Goal: Task Accomplishment & Management: Manage account settings

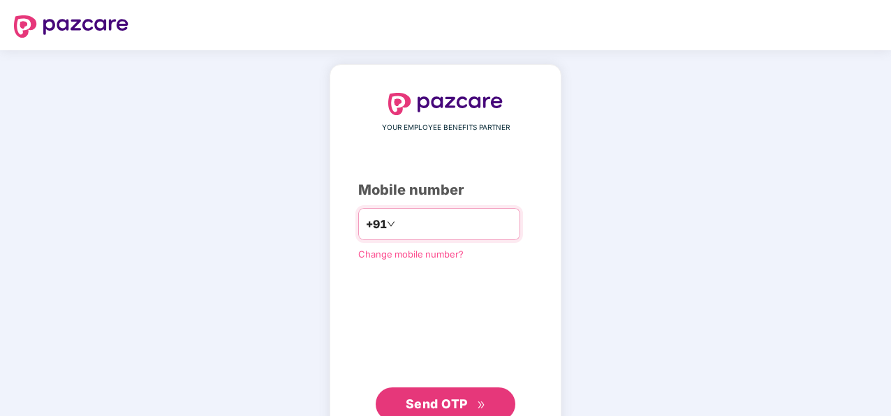
click at [409, 226] on input "number" at bounding box center [455, 224] width 115 height 22
type input "**********"
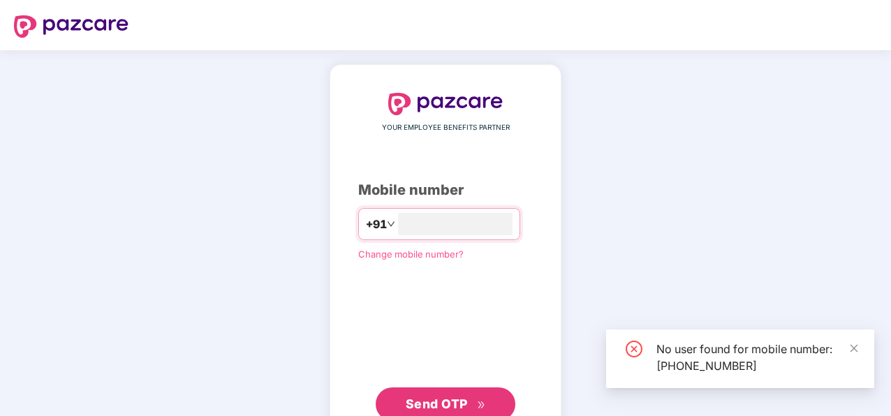
scroll to position [46, 0]
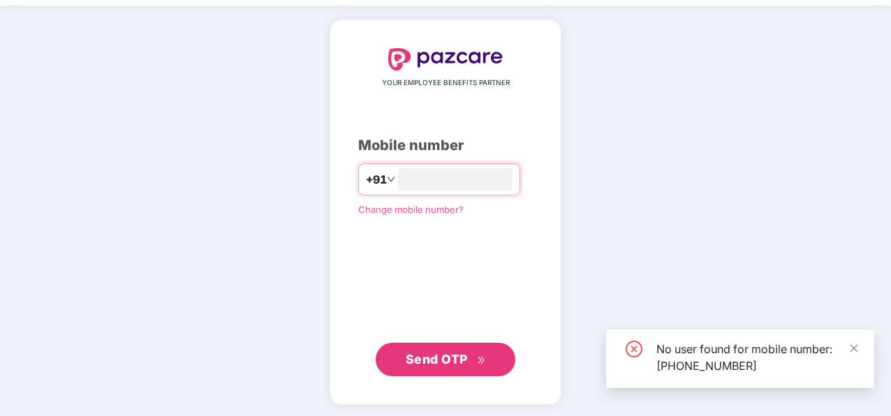
click at [409, 207] on span "Change mobile number?" at bounding box center [410, 209] width 105 height 11
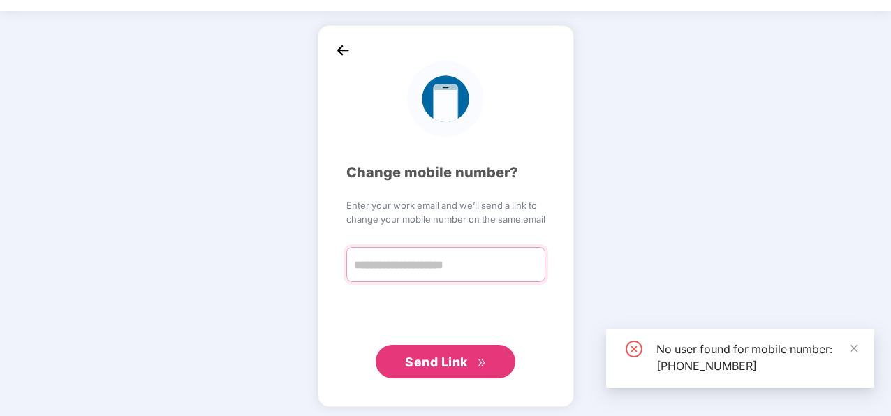
click at [412, 273] on input "text" at bounding box center [445, 264] width 199 height 35
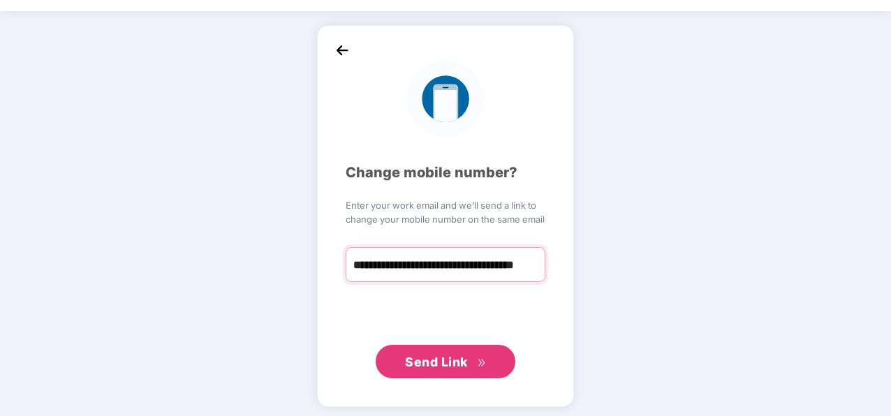
scroll to position [0, 64]
type input "**********"
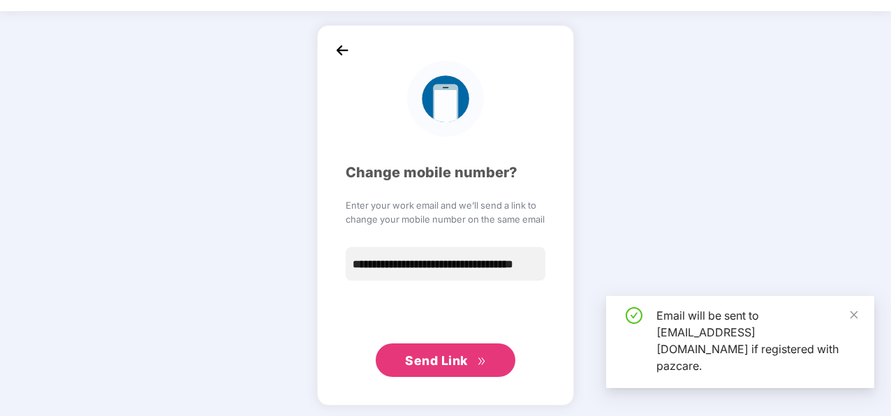
scroll to position [0, 0]
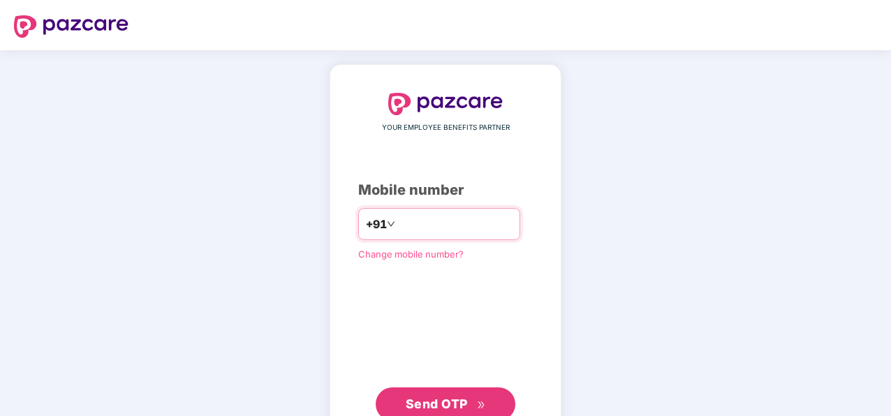
click at [414, 231] on input "number" at bounding box center [455, 224] width 115 height 22
type input "**********"
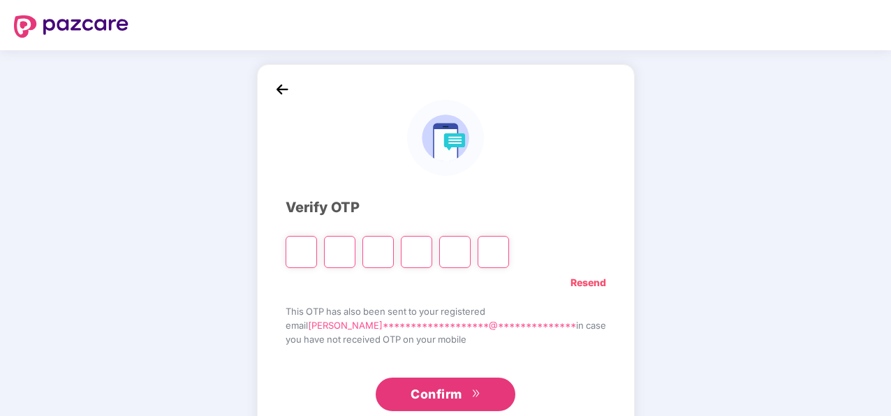
type input "*"
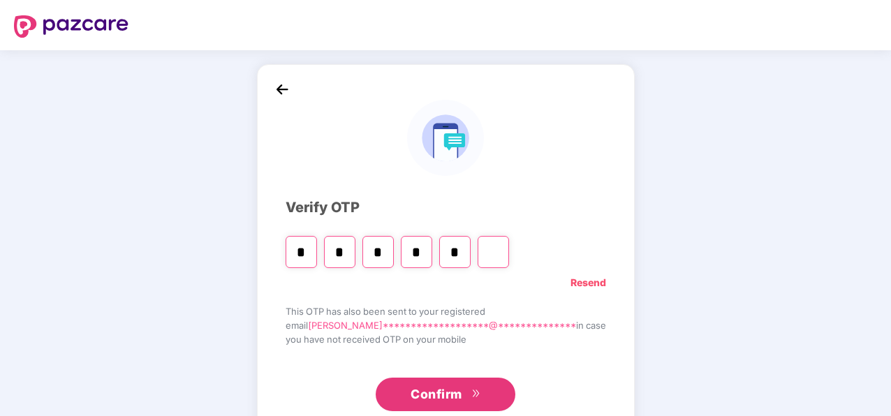
type input "*"
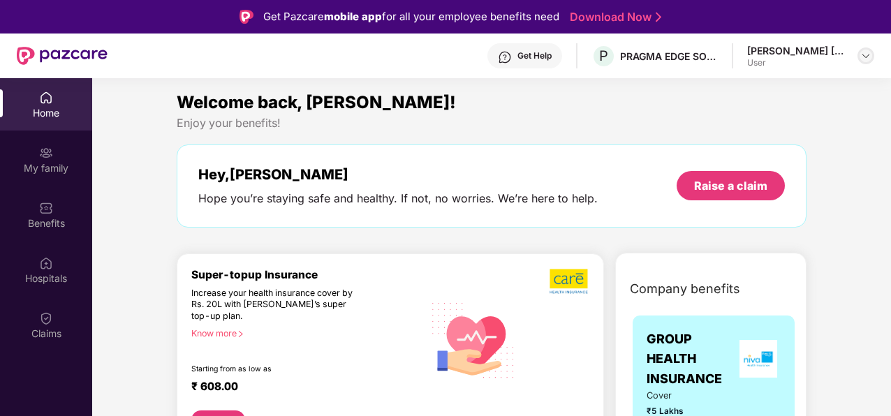
click at [861, 54] on img at bounding box center [865, 55] width 11 height 11
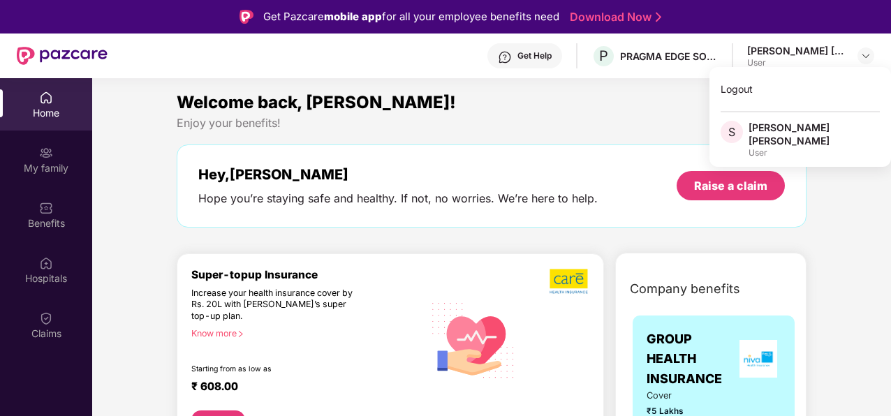
click at [804, 50] on div "[PERSON_NAME] [PERSON_NAME]" at bounding box center [796, 50] width 98 height 13
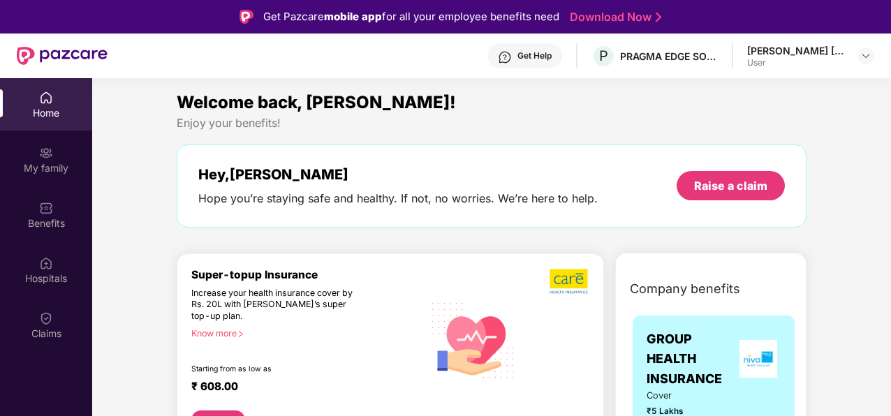
click at [522, 120] on div "Enjoy your benefits!" at bounding box center [492, 123] width 630 height 15
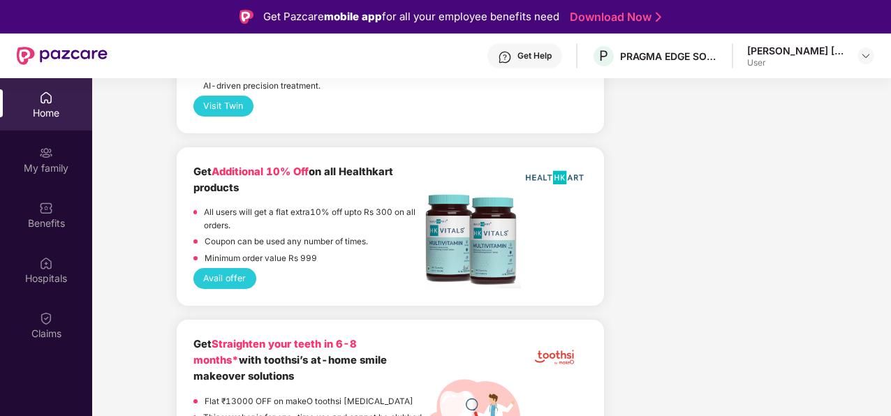
scroll to position [2198, 0]
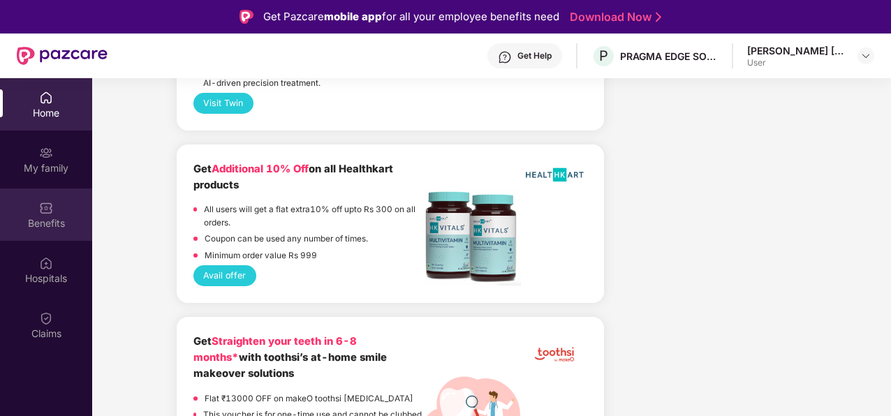
click at [43, 221] on div "Benefits" at bounding box center [46, 224] width 92 height 14
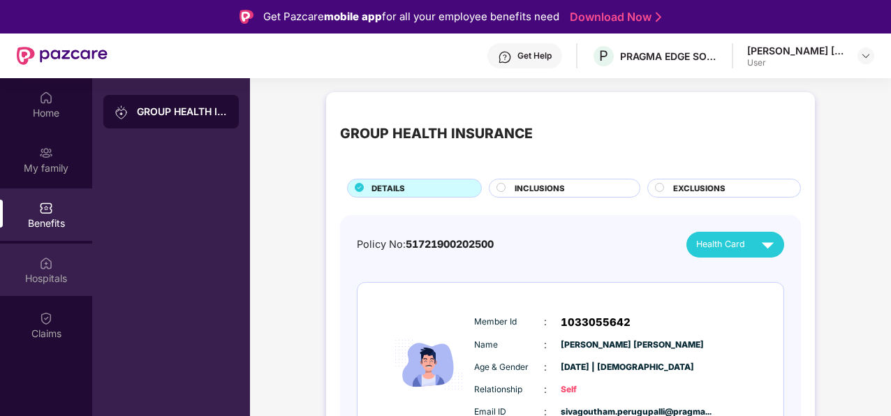
click at [43, 286] on div "Hospitals" at bounding box center [46, 270] width 92 height 52
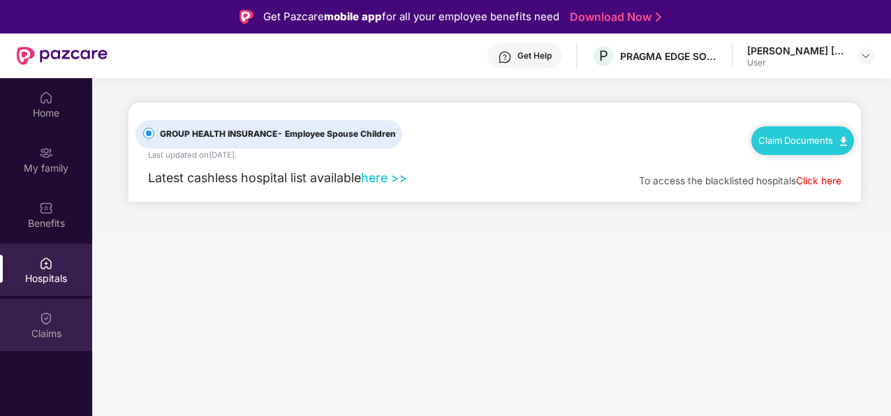
click at [45, 321] on img at bounding box center [46, 318] width 14 height 14
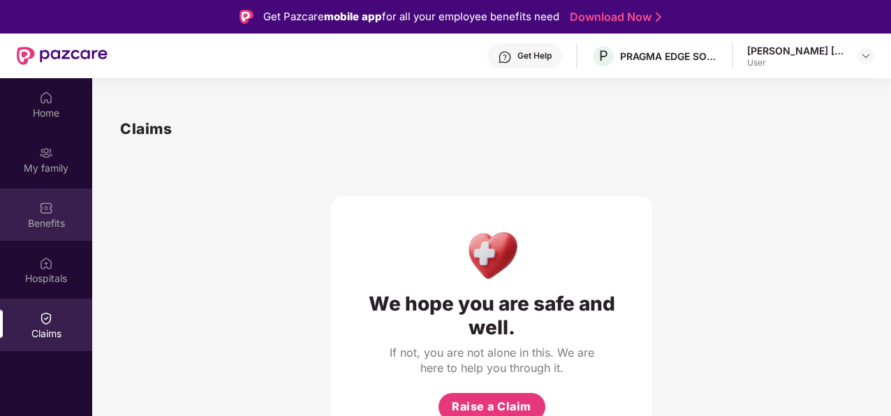
click at [52, 202] on img at bounding box center [46, 208] width 14 height 14
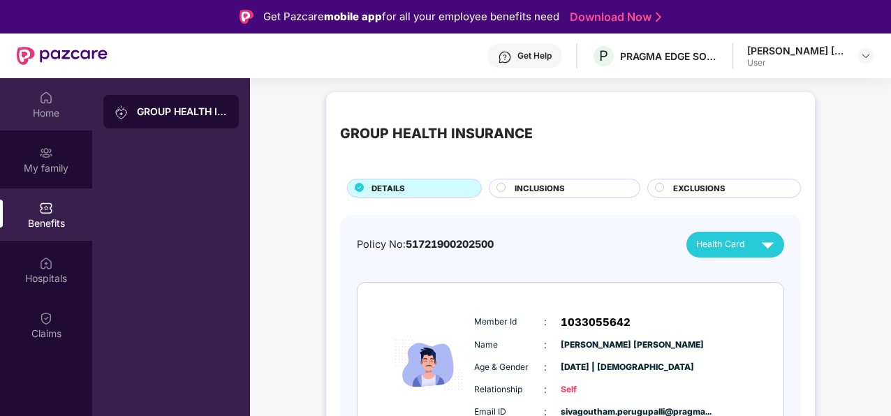
click at [50, 113] on div "Home" at bounding box center [46, 113] width 92 height 14
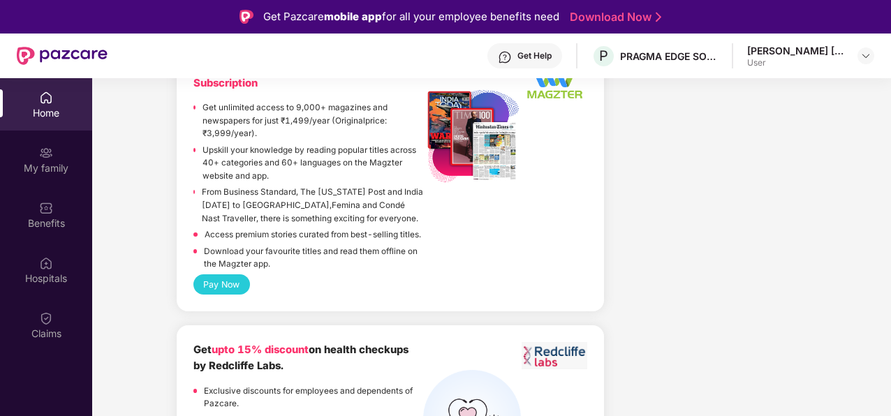
scroll to position [78, 0]
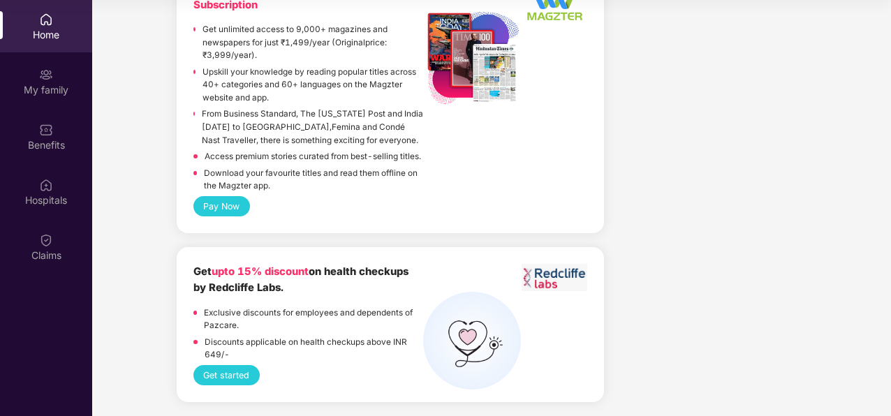
click at [230, 376] on button "Get started" at bounding box center [226, 375] width 66 height 20
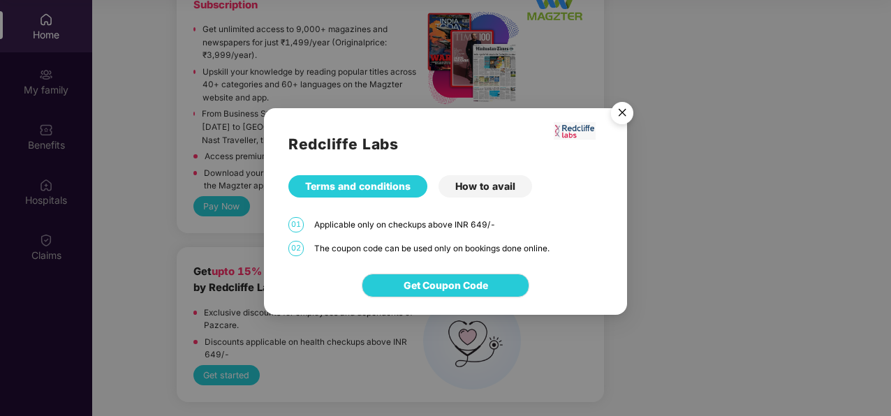
click at [621, 105] on img "Close" at bounding box center [622, 115] width 39 height 39
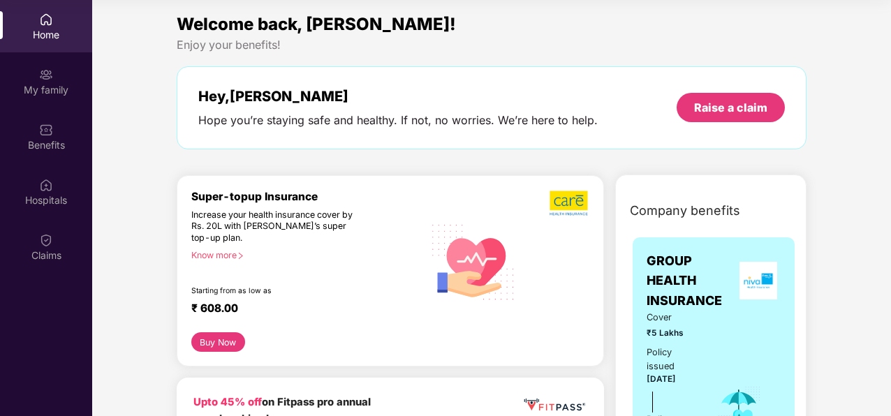
scroll to position [0, 0]
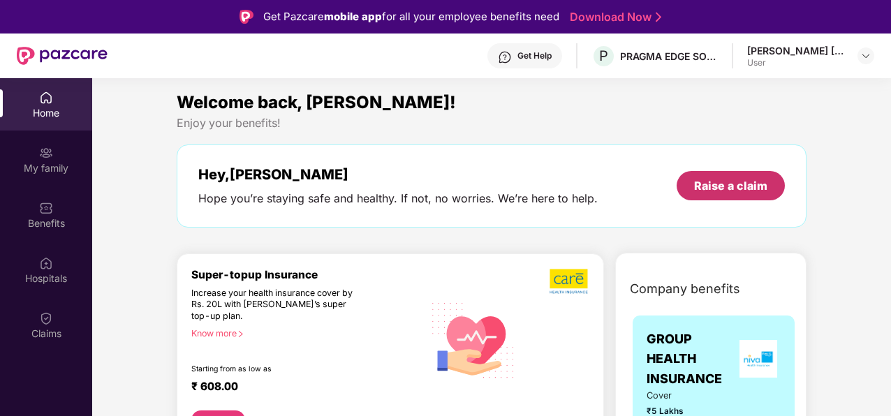
click at [735, 179] on div "Raise a claim" at bounding box center [730, 185] width 73 height 15
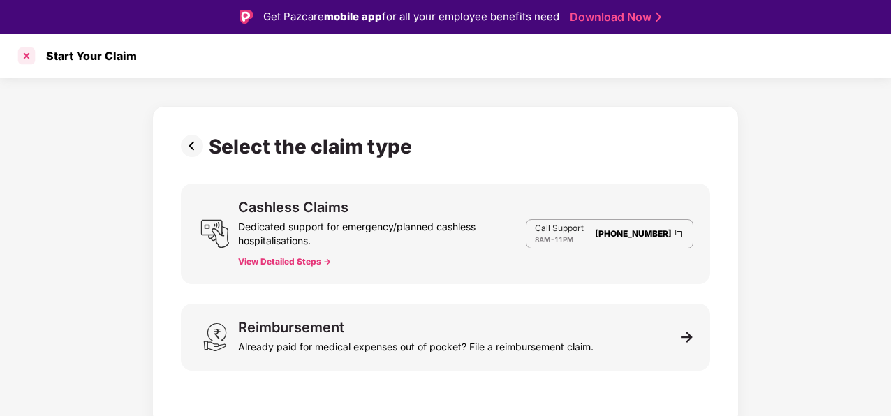
click at [22, 58] on div at bounding box center [26, 56] width 22 height 22
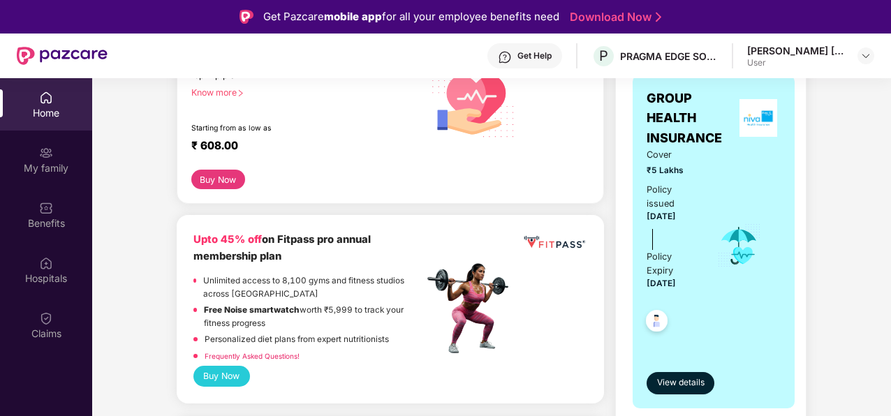
scroll to position [242, 0]
click at [661, 376] on span "View details" at bounding box center [680, 382] width 47 height 13
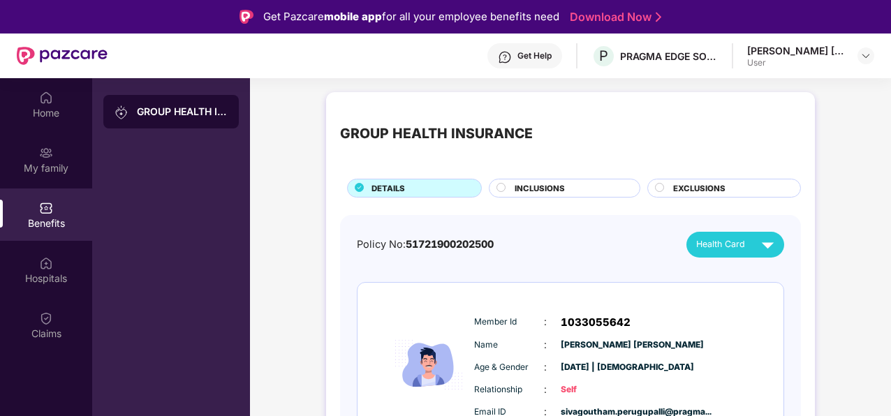
click at [579, 179] on div "INCLUSIONS" at bounding box center [565, 188] width 152 height 19
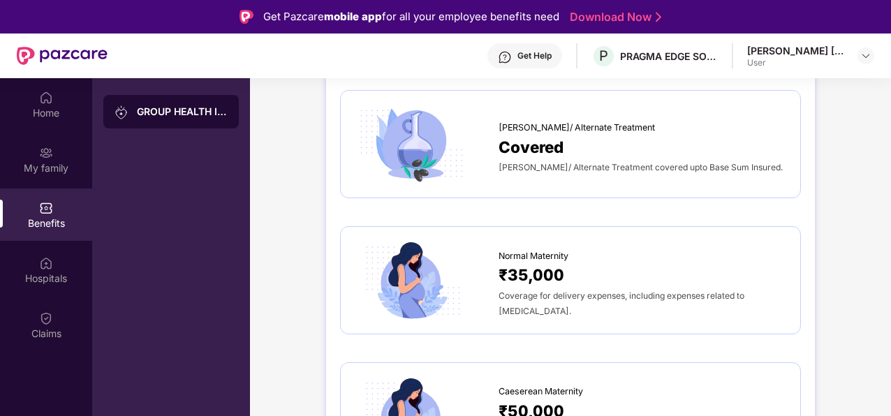
scroll to position [1299, 0]
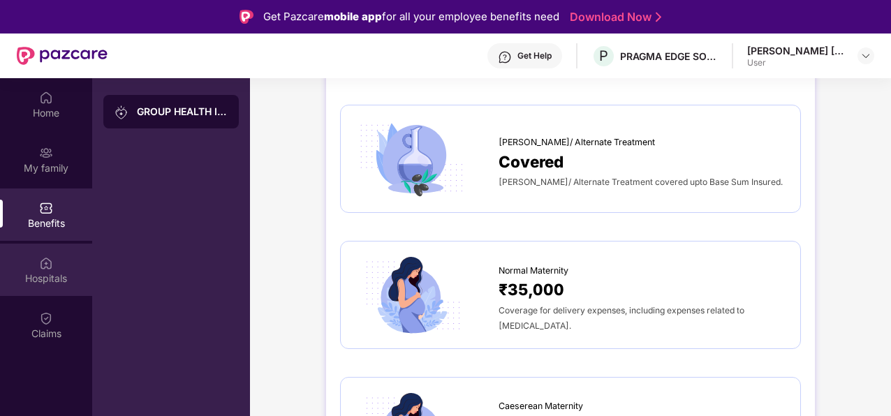
click at [35, 261] on div "Hospitals" at bounding box center [46, 270] width 92 height 52
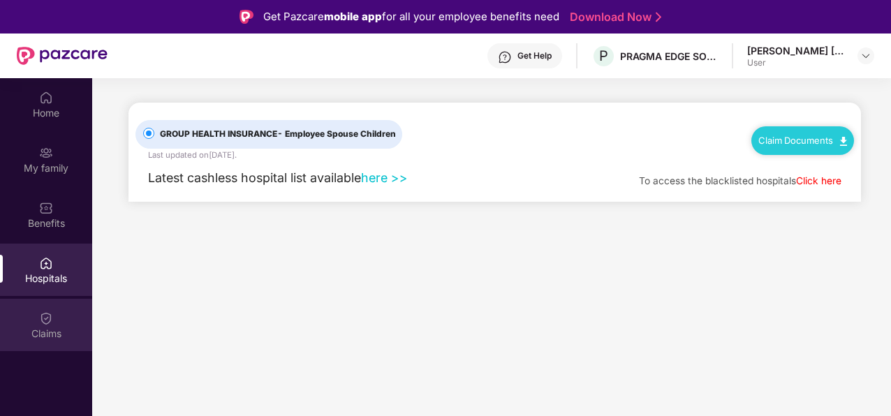
click at [41, 307] on div "Claims" at bounding box center [46, 325] width 92 height 52
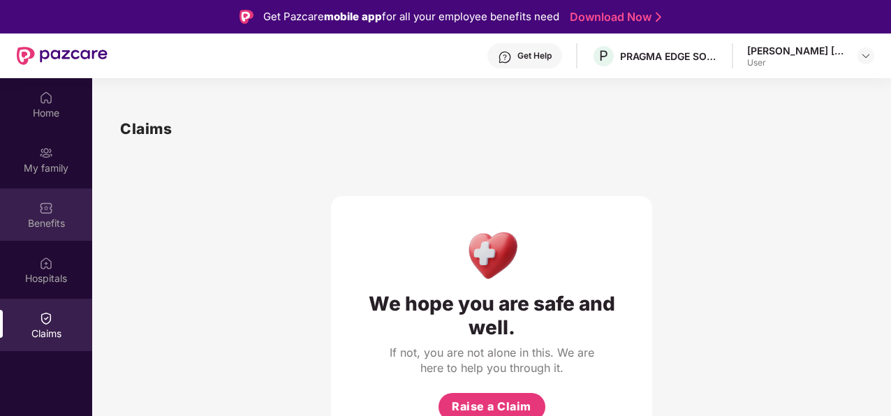
click at [59, 194] on div "Benefits" at bounding box center [46, 215] width 92 height 52
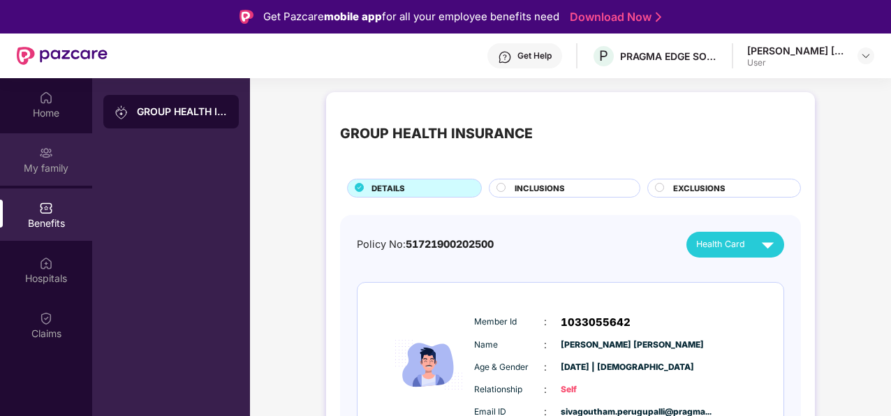
click at [53, 148] on div "My family" at bounding box center [46, 159] width 92 height 52
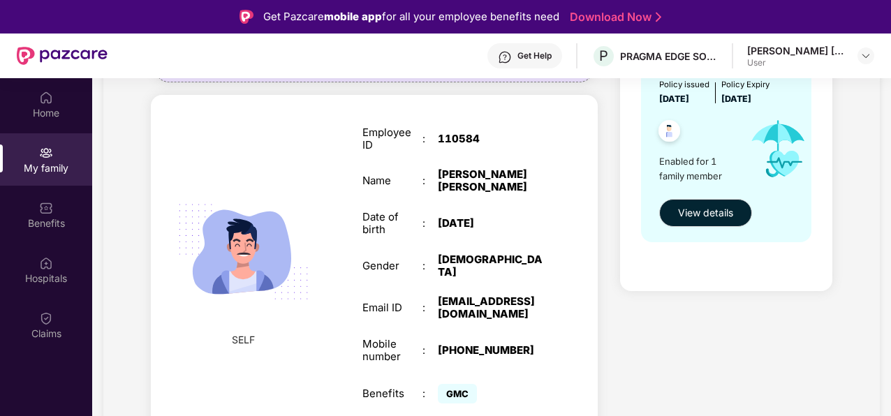
scroll to position [78, 0]
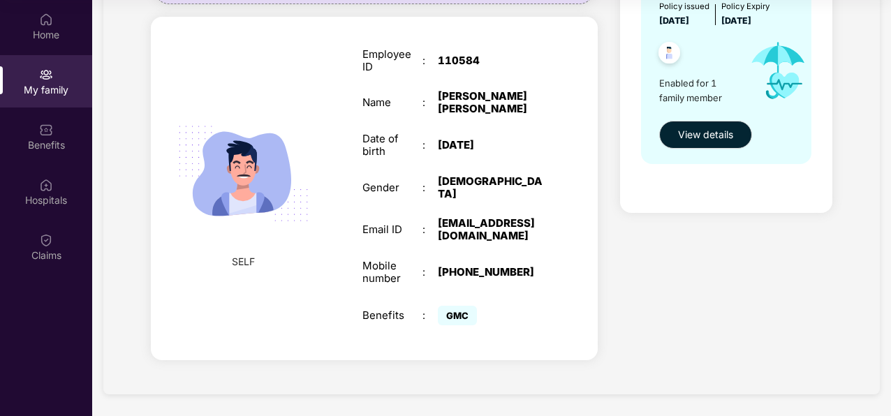
click at [455, 318] on span "GMC" at bounding box center [457, 316] width 39 height 20
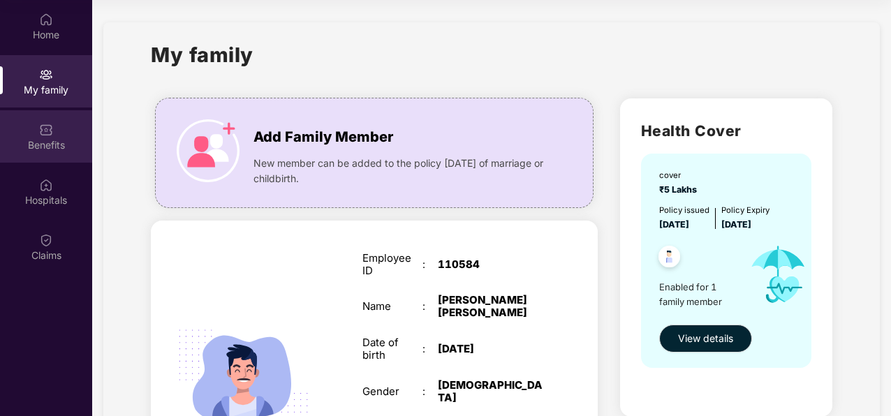
click at [66, 123] on div "Benefits" at bounding box center [46, 136] width 92 height 52
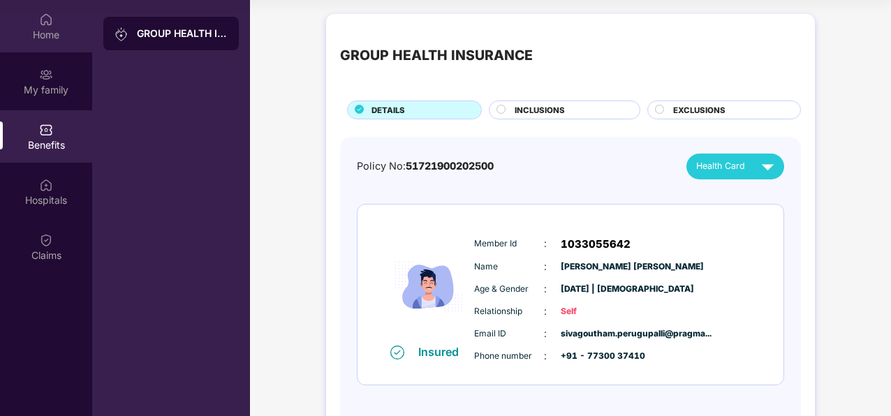
click at [36, 24] on div "Home" at bounding box center [46, 26] width 92 height 52
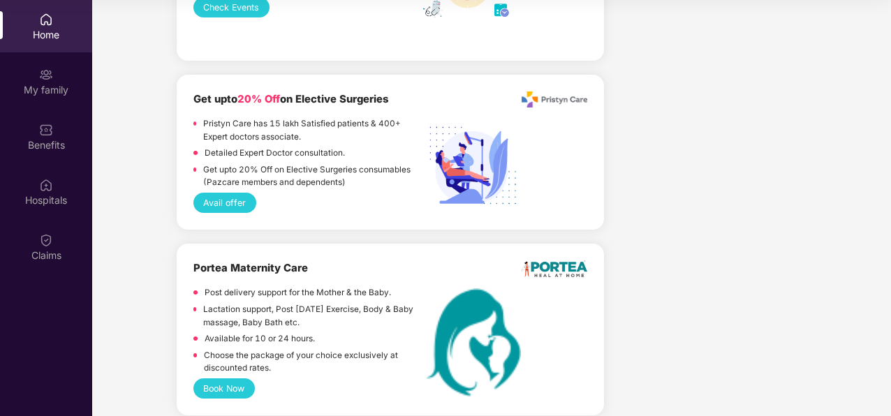
scroll to position [1599, 0]
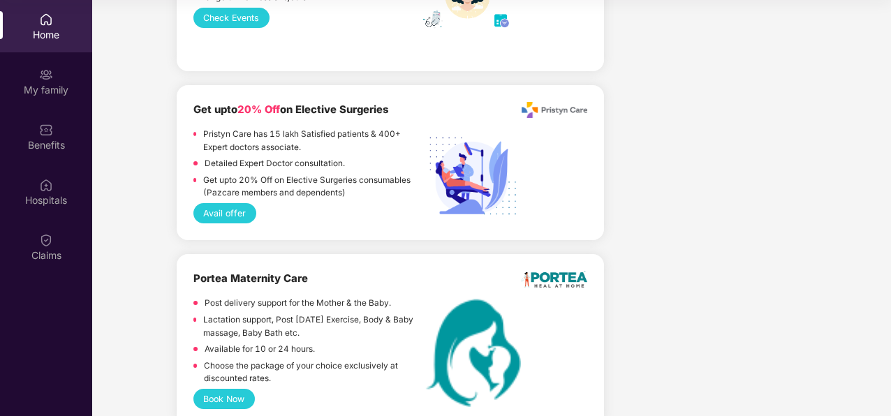
click at [319, 200] on div "Get upto 20% Off on Elective Surgeries consumables (Pazcare members and depende…" at bounding box center [313, 188] width 220 height 29
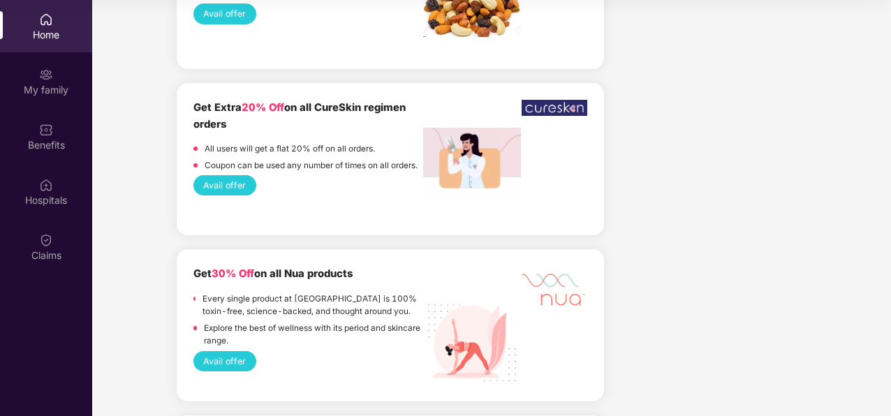
scroll to position [2938, 0]
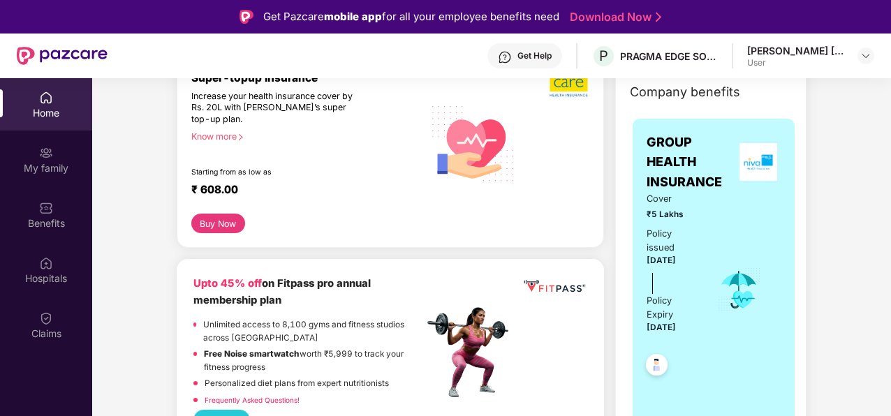
scroll to position [0, 0]
